Goal: Check status: Check status

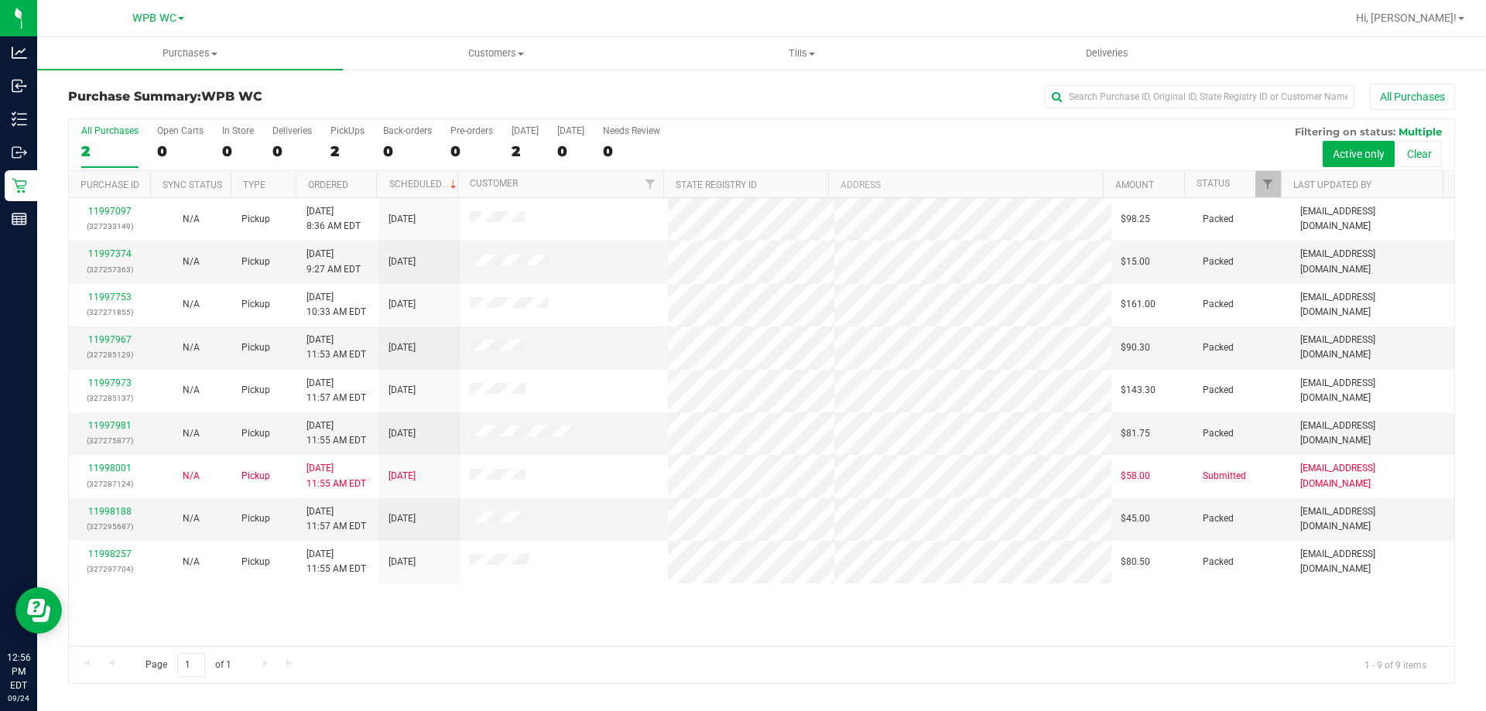
click at [123, 145] on div "2" at bounding box center [109, 151] width 57 height 18
click at [0, 0] on input "All Purchases 2" at bounding box center [0, 0] width 0 height 0
click at [115, 422] on link "11997981" at bounding box center [109, 425] width 43 height 11
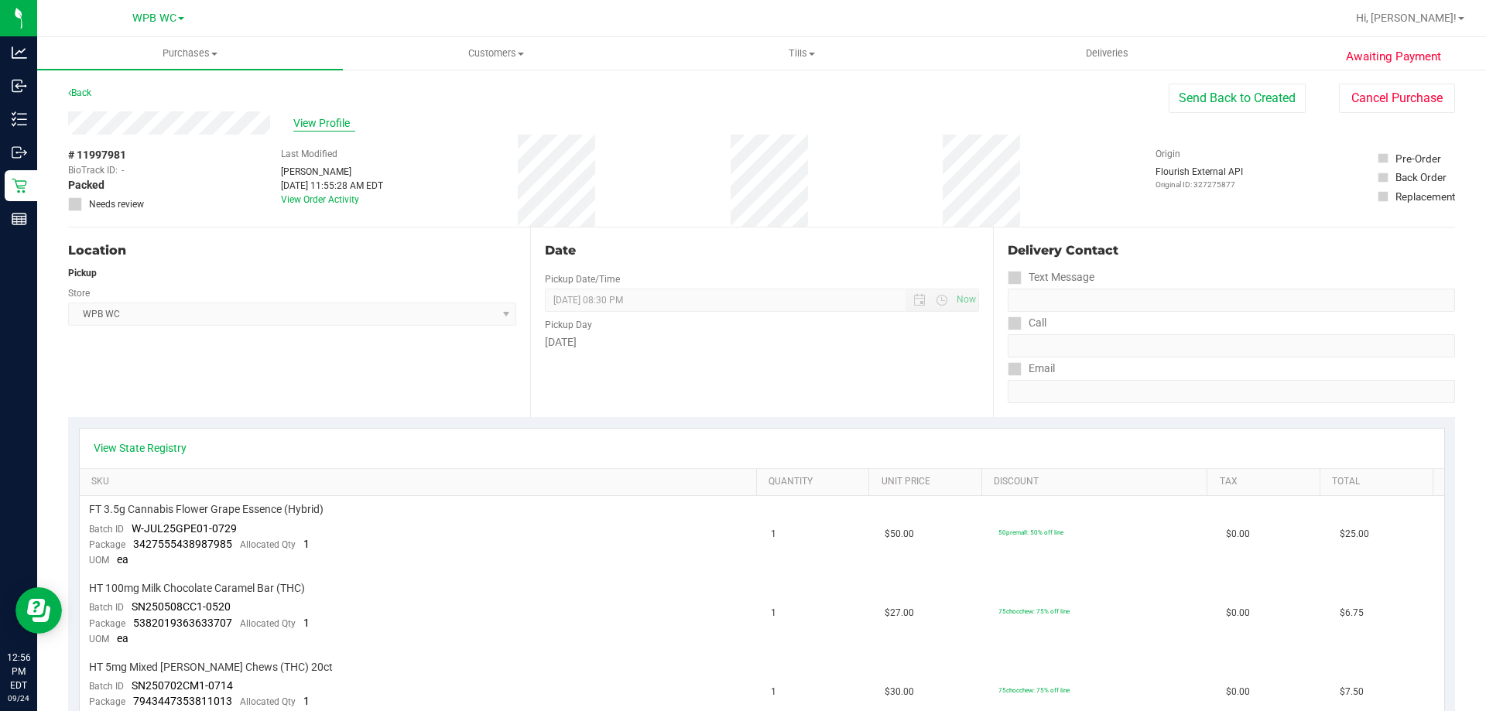
click at [341, 124] on span "View Profile" at bounding box center [324, 123] width 62 height 16
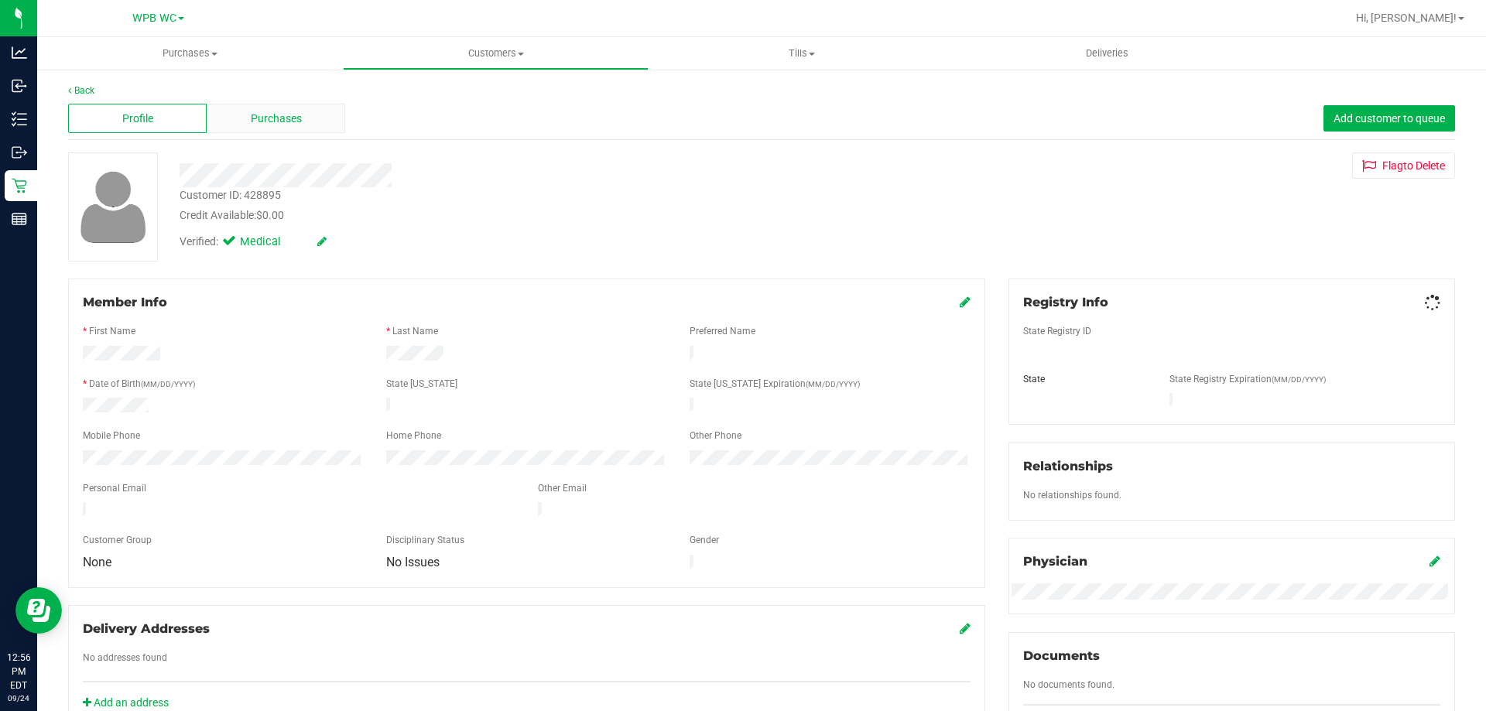
click at [314, 125] on div "Purchases" at bounding box center [276, 118] width 139 height 29
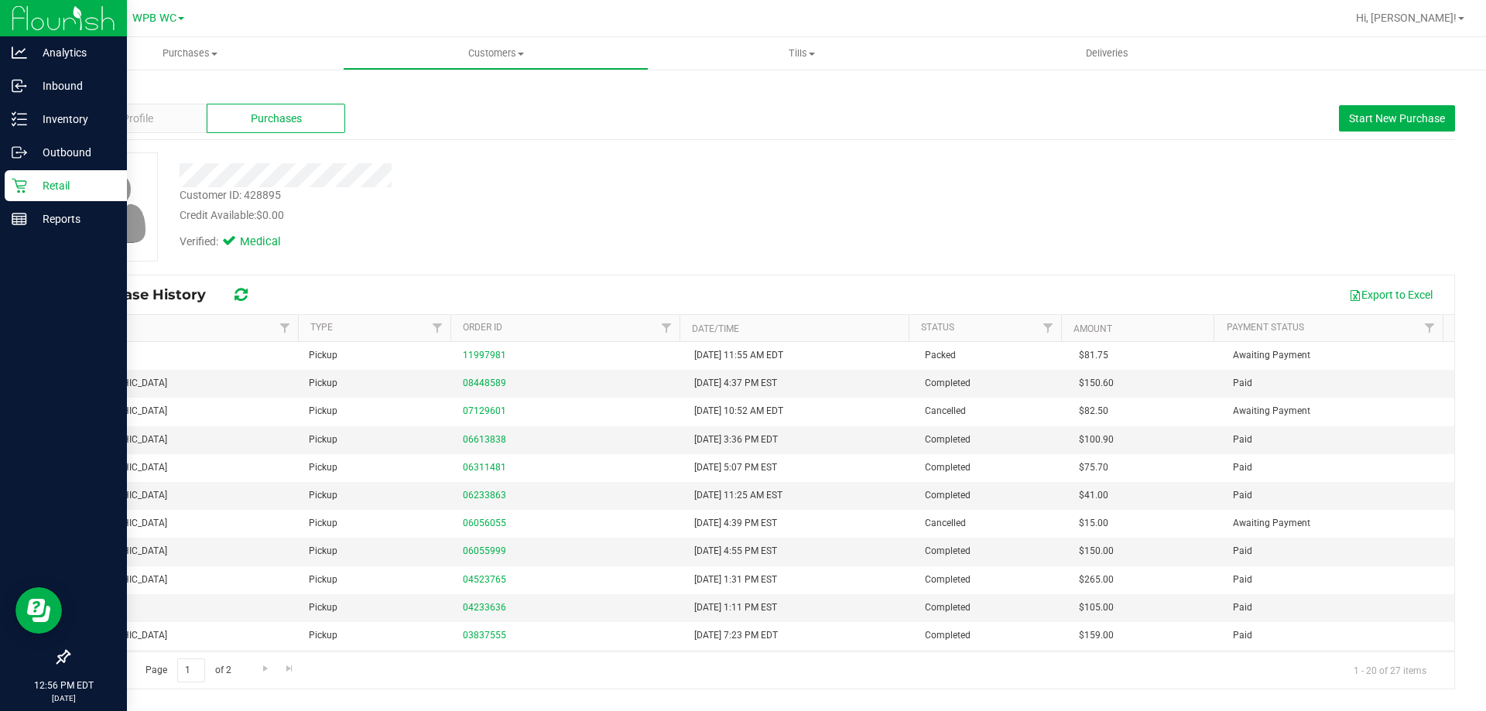
click at [19, 194] on div "Retail" at bounding box center [66, 185] width 122 height 31
